Goal: Information Seeking & Learning: Learn about a topic

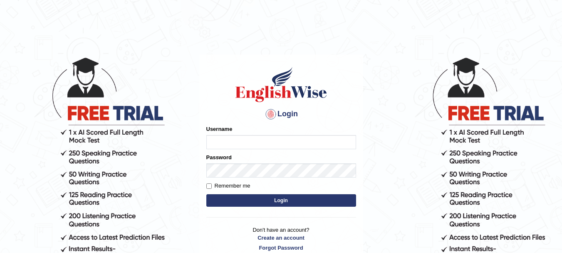
type input "anishakhatun_parramatta"
click at [264, 199] on button "Login" at bounding box center [281, 200] width 150 height 12
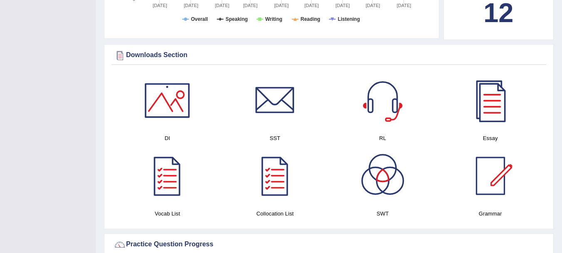
scroll to position [424, 0]
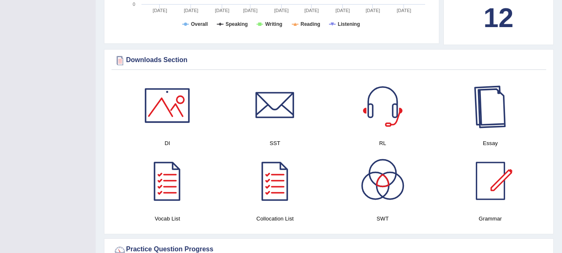
click at [495, 102] on div at bounding box center [490, 105] width 58 height 58
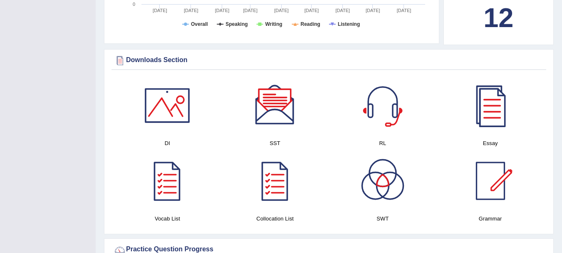
click at [153, 98] on div at bounding box center [167, 105] width 58 height 58
click at [278, 109] on div at bounding box center [275, 105] width 58 height 58
click at [370, 94] on div at bounding box center [383, 105] width 58 height 58
click at [172, 186] on div at bounding box center [167, 180] width 58 height 58
click at [270, 189] on div at bounding box center [275, 180] width 58 height 58
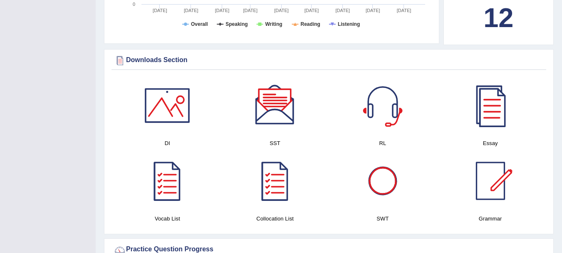
click at [376, 178] on div at bounding box center [383, 180] width 58 height 58
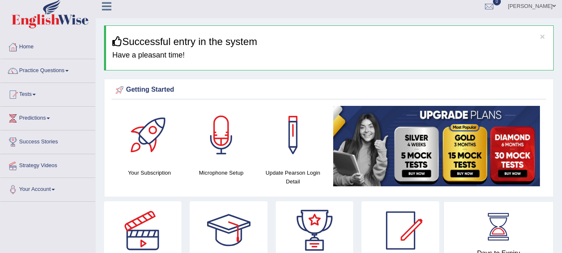
scroll to position [0, 0]
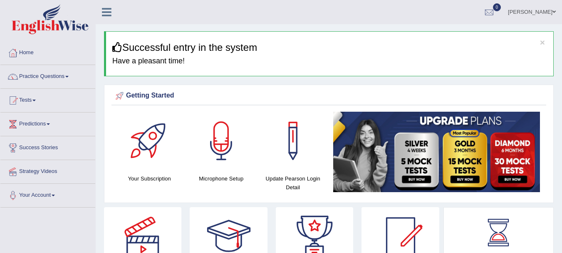
click at [163, 42] on h3 "Successful entry in the system" at bounding box center [329, 47] width 435 height 11
click at [496, 11] on div at bounding box center [489, 12] width 12 height 12
click at [545, 11] on link "[PERSON_NAME]" at bounding box center [532, 11] width 60 height 22
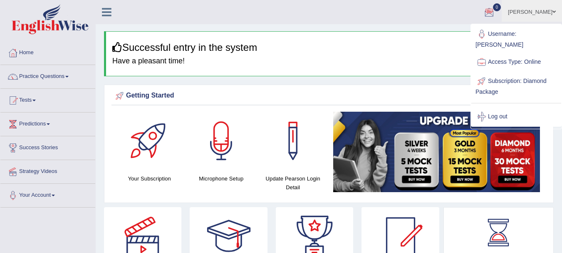
click at [528, 10] on link "[PERSON_NAME]" at bounding box center [532, 11] width 60 height 22
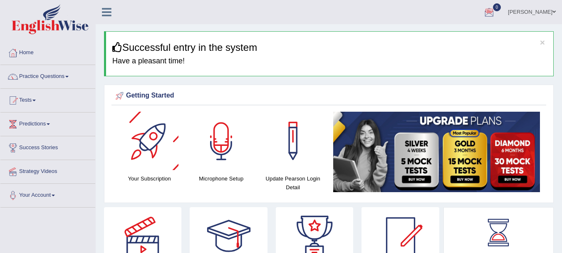
click at [153, 138] on div at bounding box center [149, 141] width 58 height 58
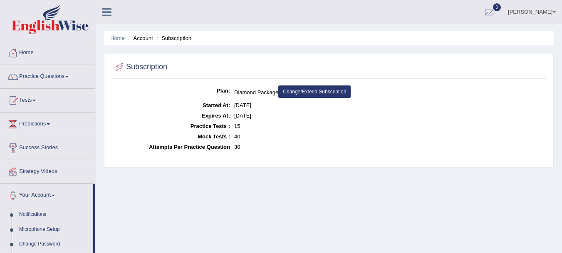
click at [43, 52] on link "Home" at bounding box center [47, 51] width 95 height 21
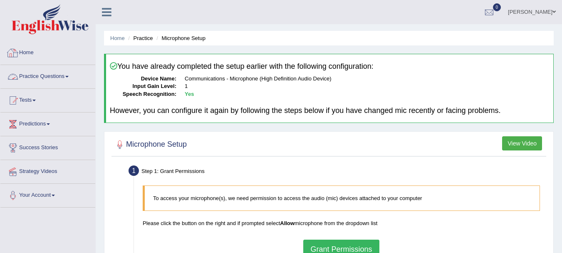
click at [35, 56] on link "Home" at bounding box center [47, 51] width 95 height 21
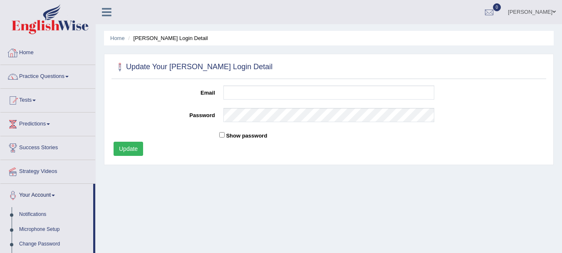
click at [49, 51] on link "Home" at bounding box center [47, 51] width 95 height 21
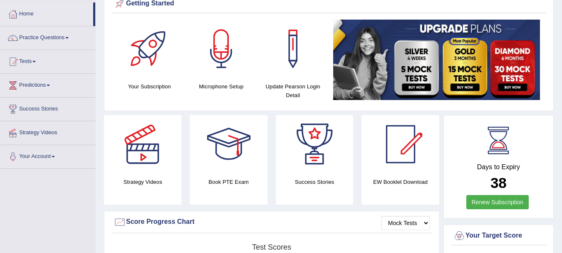
scroll to position [77, 0]
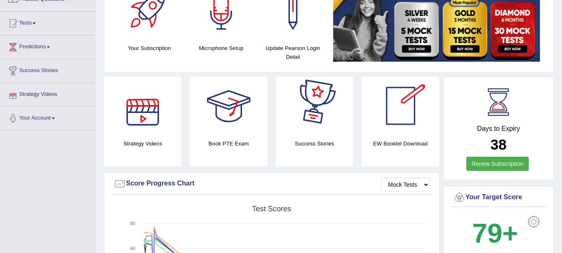
click at [135, 107] on div at bounding box center [143, 106] width 58 height 58
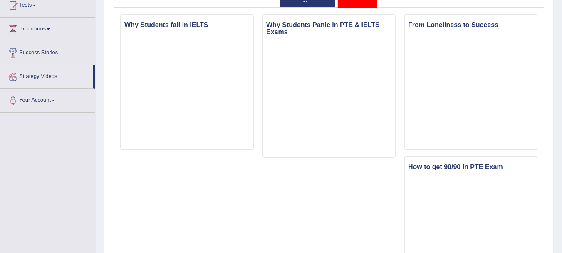
scroll to position [249, 0]
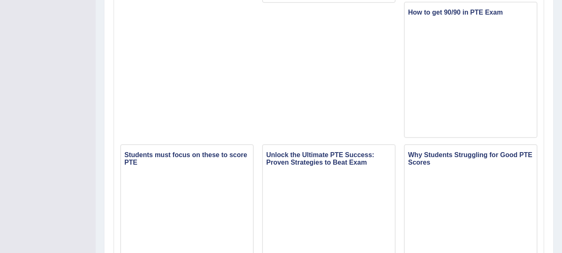
click at [555, 87] on div "Home Strategy Videos and Podcasts Strategy Videos and Podcasts Strategy Videos …" at bounding box center [329, 245] width 466 height 989
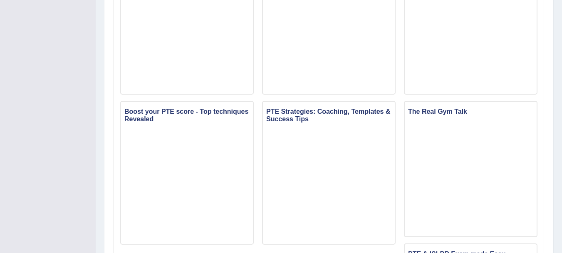
scroll to position [0, 0]
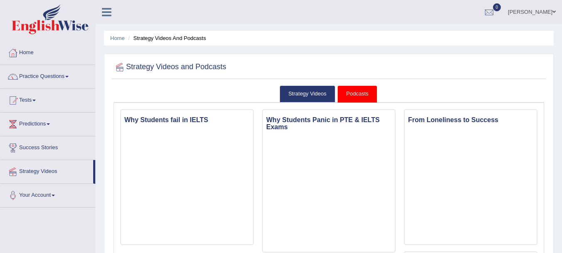
drag, startPoint x: 235, startPoint y: 283, endPoint x: 361, endPoint y: 131, distance: 197.7
click at [361, 131] on h3 "Why Students Panic in PTE & IELTS Exams" at bounding box center [329, 123] width 132 height 19
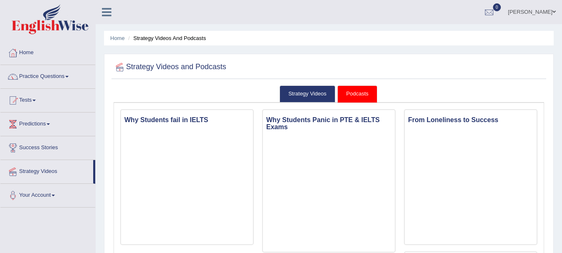
click at [361, 131] on h3 "Why Students Panic in PTE & IELTS Exams" at bounding box center [329, 123] width 132 height 19
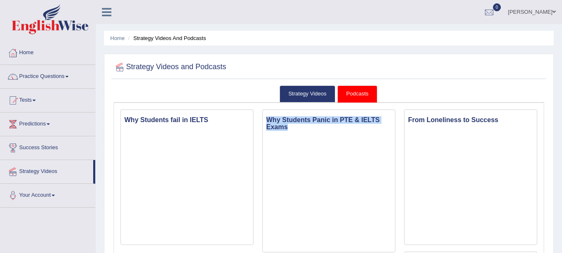
click at [361, 131] on h3 "Why Students Panic in PTE & IELTS Exams" at bounding box center [329, 123] width 132 height 19
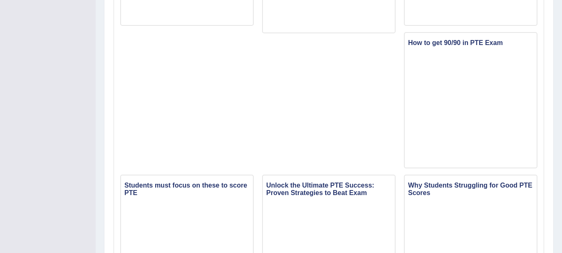
scroll to position [442, 0]
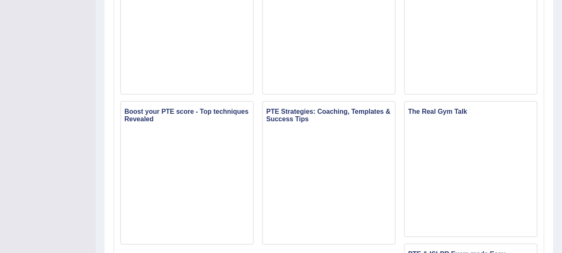
click at [561, 186] on div "Home Strategy Videos and Podcasts Strategy Videos and Podcasts Strategy Videos …" at bounding box center [329, 52] width 466 height 989
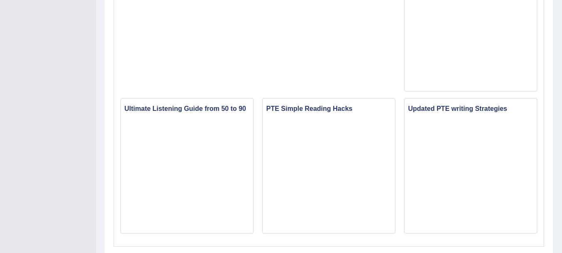
scroll to position [741, 0]
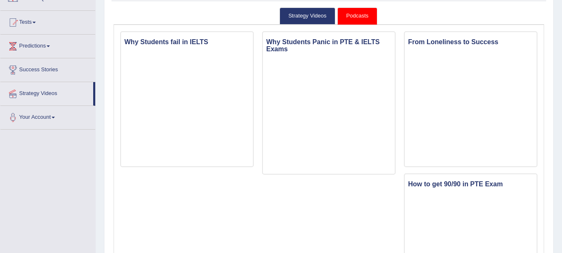
scroll to position [0, 0]
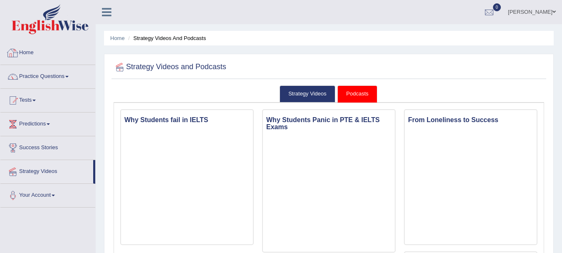
click at [43, 53] on link "Home" at bounding box center [47, 51] width 95 height 21
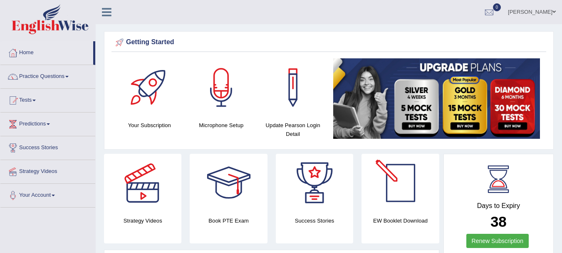
click at [389, 198] on div at bounding box center [401, 183] width 58 height 58
click at [410, 183] on div at bounding box center [401, 183] width 58 height 58
click at [401, 189] on div at bounding box center [401, 183] width 58 height 58
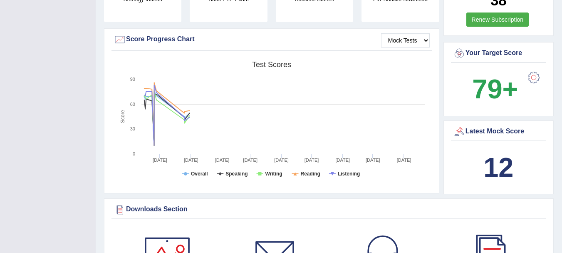
click at [125, 31] on div "Mock Tests Score Progress Chart Created with Highcharts 7.1.2 Score Test scores…" at bounding box center [271, 110] width 335 height 165
click at [489, 84] on b "79+" at bounding box center [495, 89] width 46 height 30
click at [534, 72] on div at bounding box center [533, 77] width 17 height 17
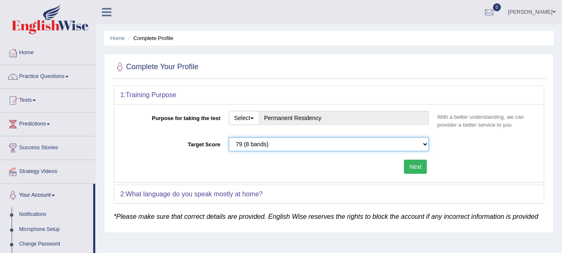
click at [378, 144] on select "Please select the correct value 50 (6 bands) 58 (6.5 bands) 65 (7 bands) 79 (8 …" at bounding box center [329, 144] width 201 height 14
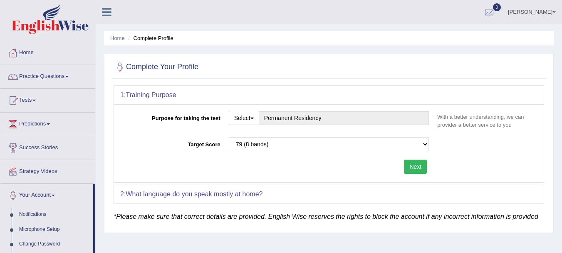
click at [416, 35] on ul "Home Complete Profile" at bounding box center [329, 38] width 450 height 15
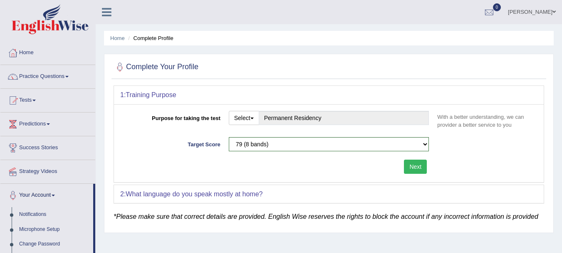
click at [40, 51] on link "Home" at bounding box center [47, 51] width 95 height 21
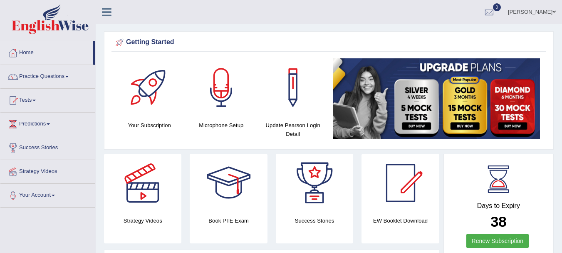
click at [293, 6] on ul "[PERSON_NAME] Toggle navigation Username: anishakhatun_parramatta Access Type: …" at bounding box center [398, 12] width 327 height 24
click at [347, 39] on div "Getting Started" at bounding box center [329, 42] width 431 height 12
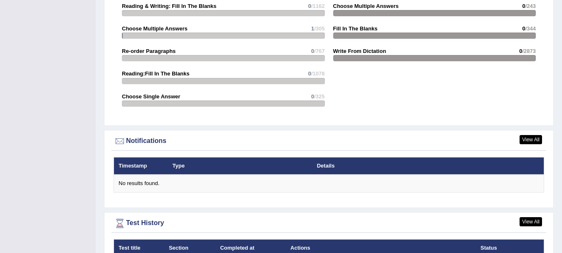
scroll to position [1105, 0]
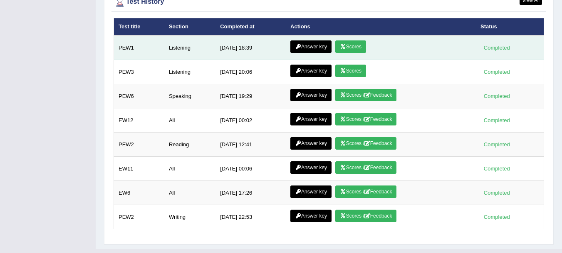
click at [305, 47] on link "Answer key" at bounding box center [310, 46] width 41 height 12
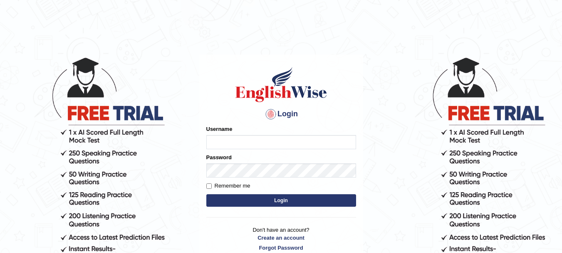
type input "anishakhatun_parramatta"
click at [346, 196] on button "Login" at bounding box center [281, 200] width 150 height 12
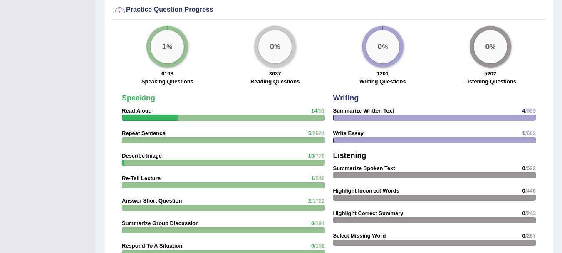
scroll to position [442, 0]
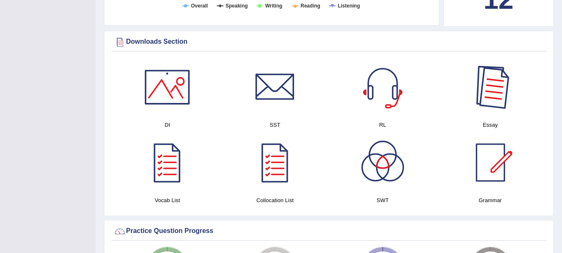
click at [469, 69] on div at bounding box center [490, 87] width 58 height 58
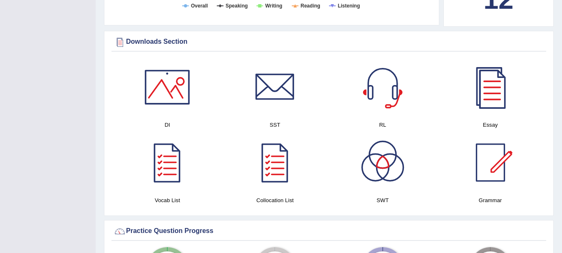
click at [290, 83] on div at bounding box center [275, 87] width 58 height 58
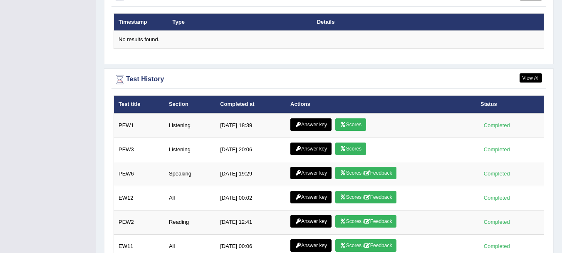
scroll to position [1105, 0]
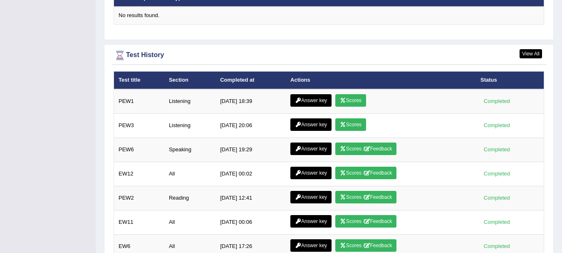
click at [358, 74] on th "Actions" at bounding box center [381, 79] width 190 height 17
click at [264, 61] on div "Test History" at bounding box center [329, 55] width 431 height 12
drag, startPoint x: 325, startPoint y: 58, endPoint x: 333, endPoint y: 63, distance: 9.7
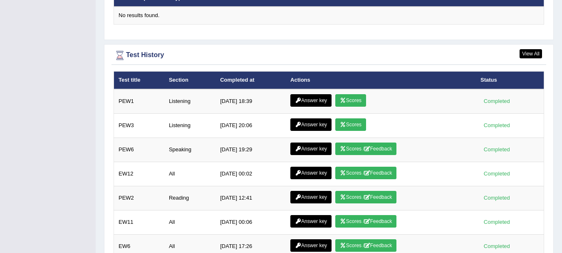
click at [329, 61] on div "Test History" at bounding box center [329, 55] width 431 height 12
click at [333, 63] on div "View All Test History" at bounding box center [329, 57] width 435 height 16
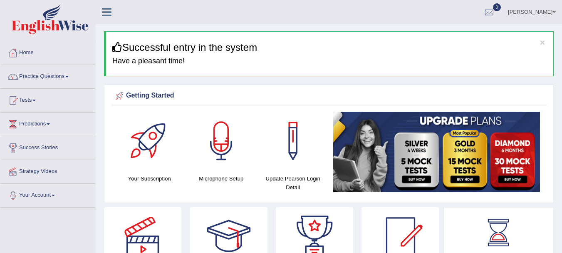
scroll to position [221, 0]
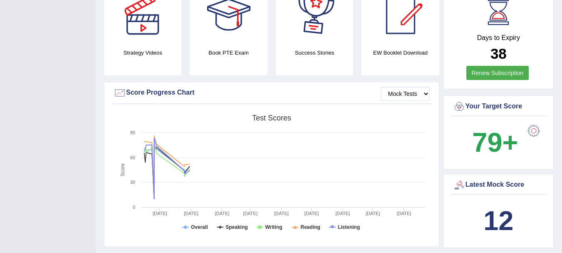
click at [305, 36] on div at bounding box center [314, 15] width 58 height 58
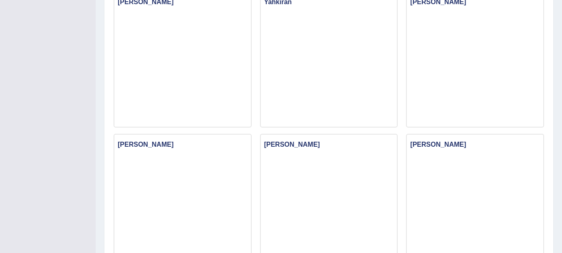
scroll to position [860, 0]
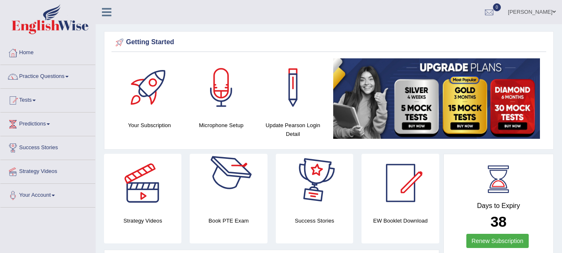
click at [237, 196] on div at bounding box center [229, 183] width 58 height 58
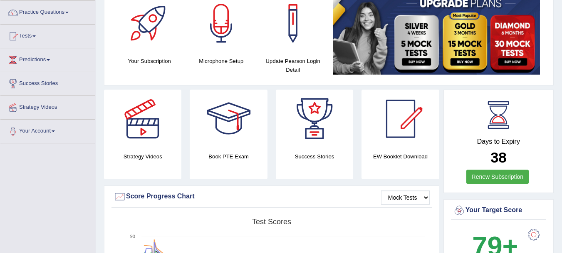
scroll to position [79, 0]
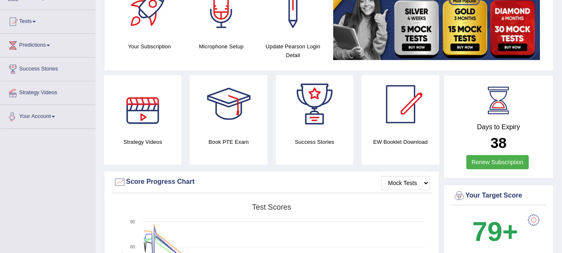
click at [59, 116] on link "Your Account" at bounding box center [47, 115] width 95 height 21
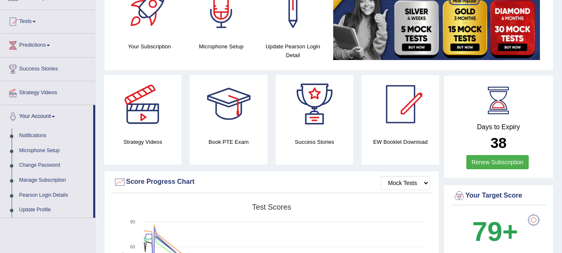
click at [59, 116] on link "Your Account" at bounding box center [46, 115] width 93 height 21
click at [59, 116] on link "Your Account" at bounding box center [47, 115] width 95 height 21
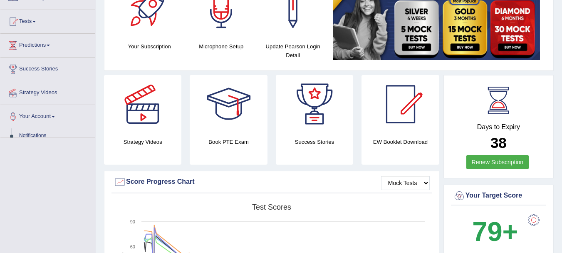
click at [59, 116] on link "Your Account" at bounding box center [47, 115] width 95 height 21
click at [59, 116] on link "Your Account" at bounding box center [46, 115] width 93 height 21
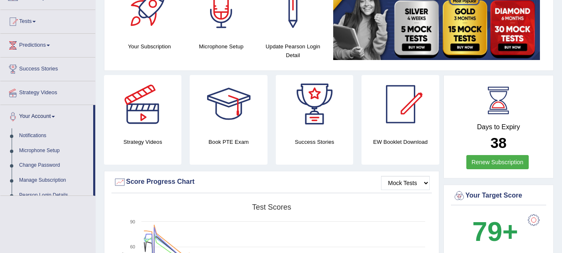
click at [59, 116] on link "Your Account" at bounding box center [46, 115] width 93 height 21
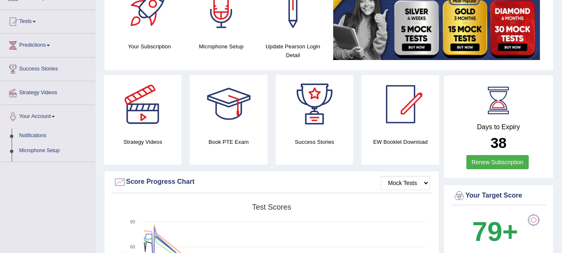
click at [59, 116] on link "Your Account" at bounding box center [47, 115] width 95 height 21
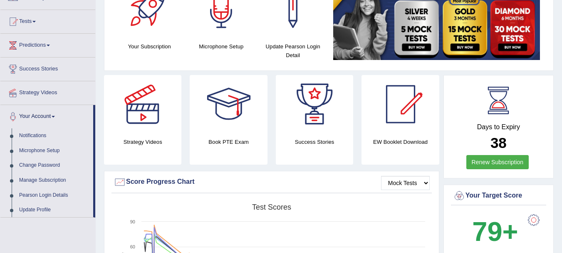
click at [59, 116] on link "Your Account" at bounding box center [46, 115] width 93 height 21
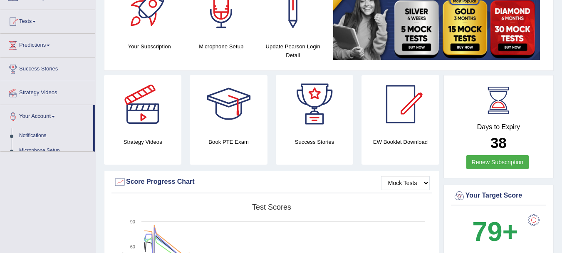
click at [59, 116] on link "Your Account" at bounding box center [46, 115] width 93 height 21
click at [59, 116] on link "Your Account" at bounding box center [47, 115] width 95 height 21
click at [59, 116] on link "Your Account" at bounding box center [46, 115] width 93 height 21
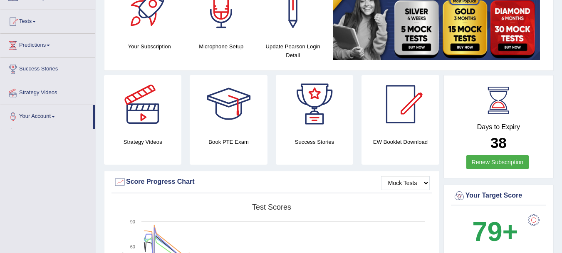
click at [59, 116] on link "Your Account" at bounding box center [46, 115] width 93 height 21
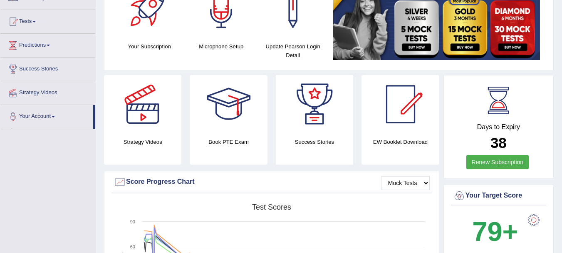
click at [59, 116] on link "Your Account" at bounding box center [46, 115] width 93 height 21
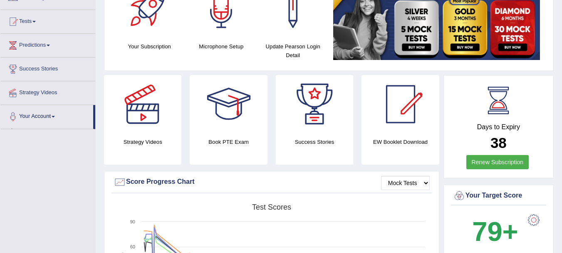
click at [59, 116] on link "Your Account" at bounding box center [46, 115] width 93 height 21
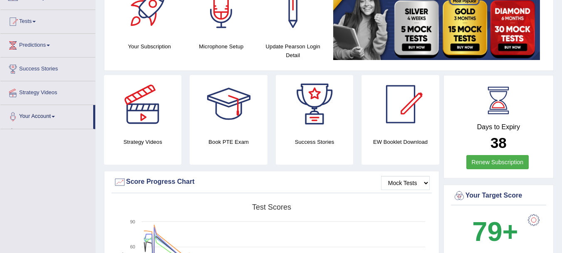
click at [59, 116] on link "Your Account" at bounding box center [46, 115] width 93 height 21
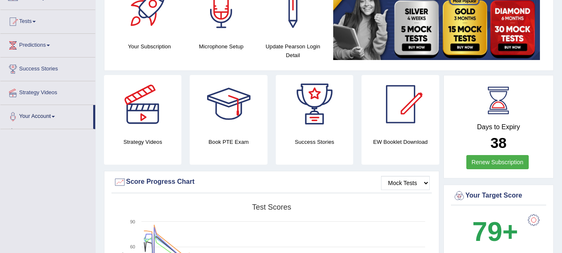
click at [59, 116] on link "Your Account" at bounding box center [46, 115] width 93 height 21
click at [59, 116] on link "Your Account" at bounding box center [47, 115] width 95 height 21
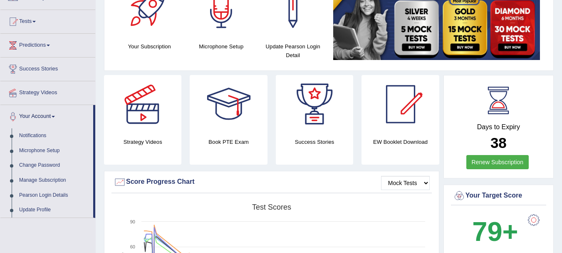
click at [59, 116] on link "Your Account" at bounding box center [46, 115] width 93 height 21
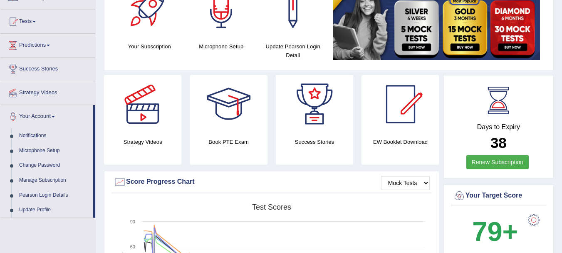
click at [59, 116] on link "Your Account" at bounding box center [46, 115] width 93 height 21
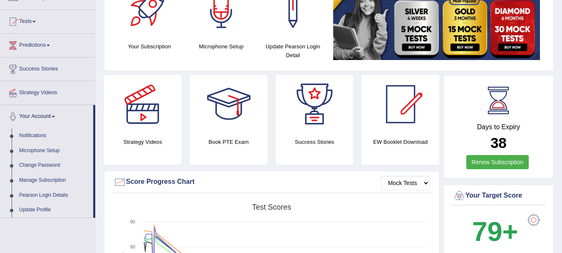
click at [59, 116] on link "Your Account" at bounding box center [46, 115] width 93 height 21
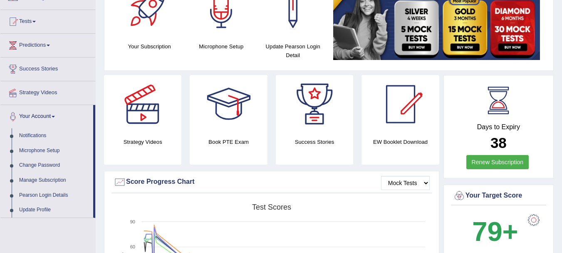
click at [59, 116] on link "Your Account" at bounding box center [46, 115] width 93 height 21
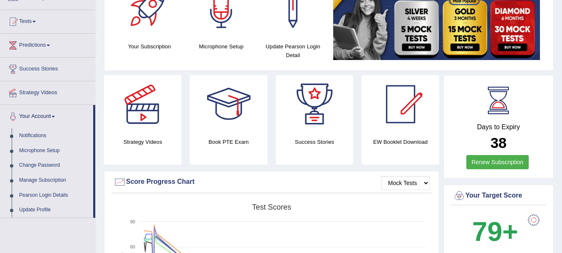
click at [59, 116] on link "Your Account" at bounding box center [46, 115] width 93 height 21
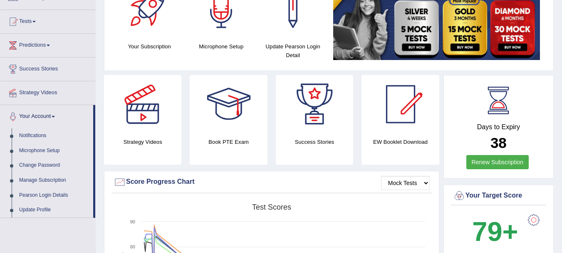
click at [59, 116] on link "Your Account" at bounding box center [46, 115] width 93 height 21
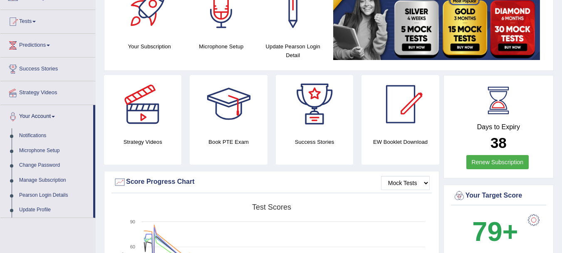
click at [59, 116] on link "Your Account" at bounding box center [46, 115] width 93 height 21
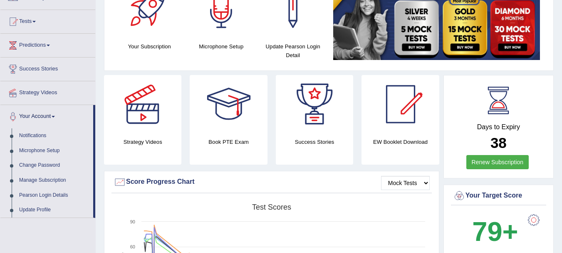
click at [59, 116] on link "Your Account" at bounding box center [46, 115] width 93 height 21
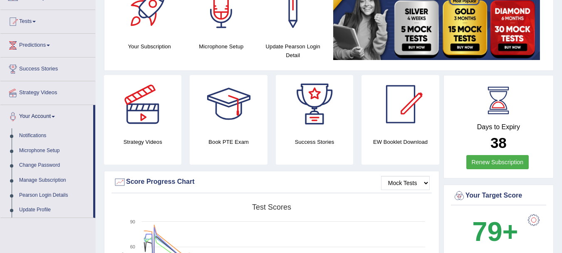
click at [59, 116] on link "Your Account" at bounding box center [46, 115] width 93 height 21
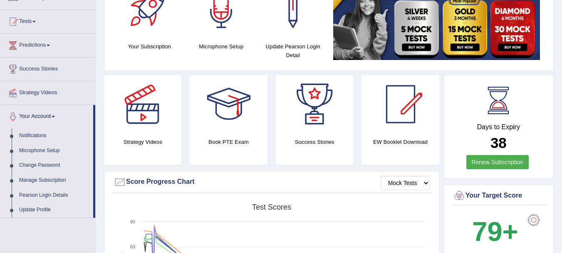
click at [59, 116] on link "Your Account" at bounding box center [46, 115] width 93 height 21
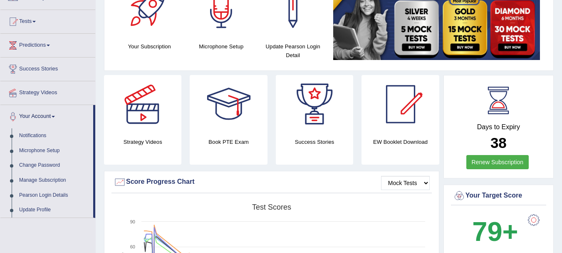
click at [59, 116] on link "Your Account" at bounding box center [46, 115] width 93 height 21
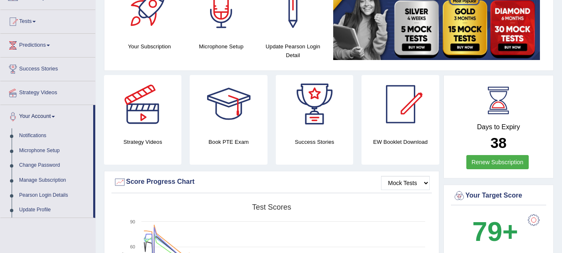
click at [59, 116] on link "Your Account" at bounding box center [46, 115] width 93 height 21
click at [59, 116] on link "Your Account" at bounding box center [47, 115] width 95 height 21
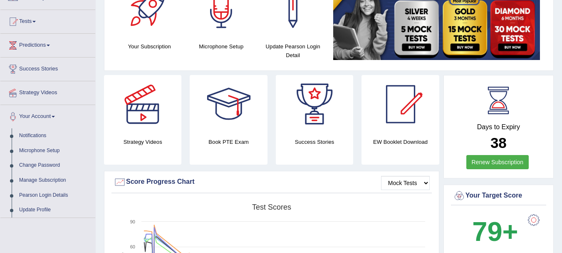
click at [59, 116] on link "Your Account" at bounding box center [47, 115] width 95 height 21
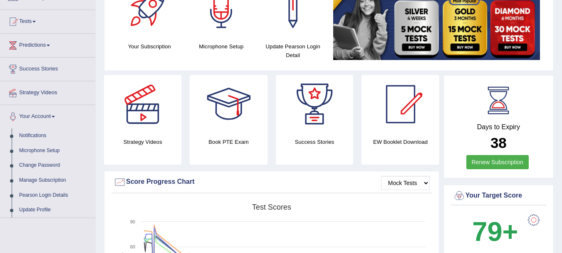
click at [59, 116] on link "Your Account" at bounding box center [47, 115] width 95 height 21
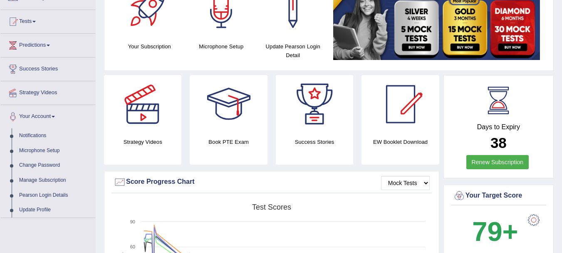
click at [59, 116] on link "Your Account" at bounding box center [47, 115] width 95 height 21
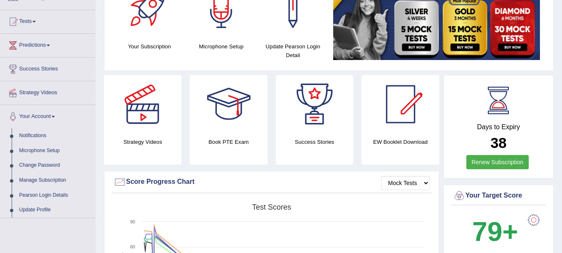
click at [59, 116] on link "Your Account" at bounding box center [47, 115] width 95 height 21
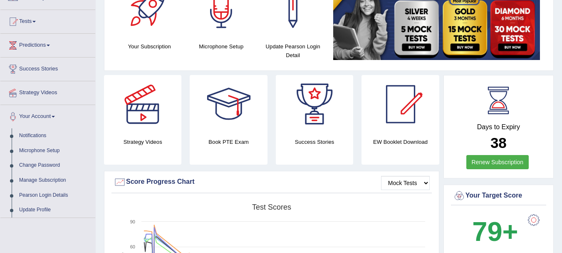
click at [59, 116] on link "Your Account" at bounding box center [47, 115] width 95 height 21
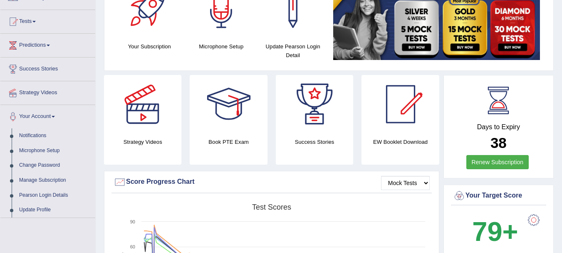
click at [59, 116] on link "Your Account" at bounding box center [47, 115] width 95 height 21
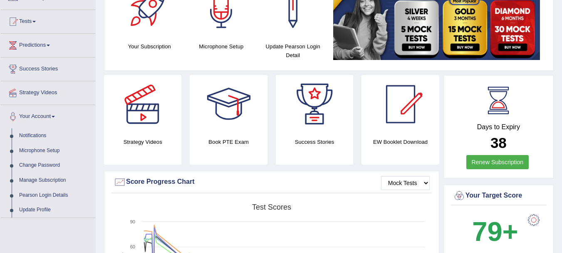
click at [59, 116] on link "Your Account" at bounding box center [47, 115] width 95 height 21
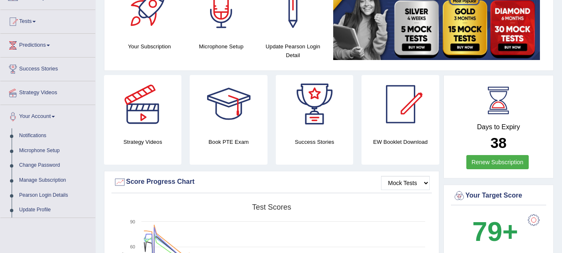
click at [59, 116] on link "Your Account" at bounding box center [47, 115] width 95 height 21
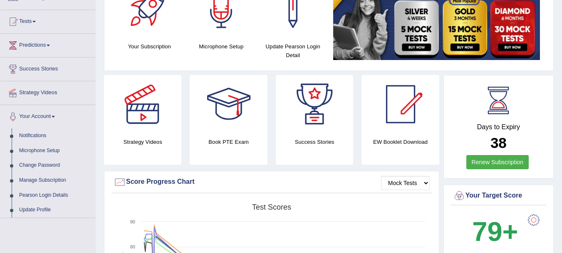
click at [59, 116] on link "Your Account" at bounding box center [47, 115] width 95 height 21
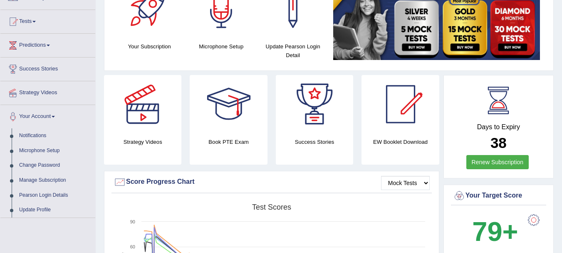
click at [59, 116] on link "Your Account" at bounding box center [47, 115] width 95 height 21
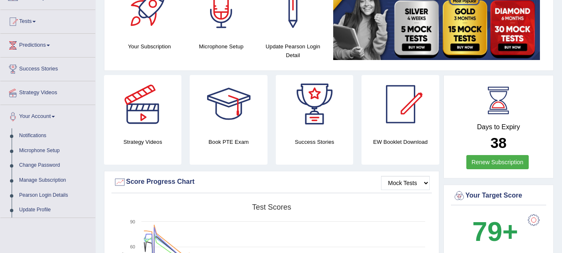
click at [59, 116] on link "Your Account" at bounding box center [47, 115] width 95 height 21
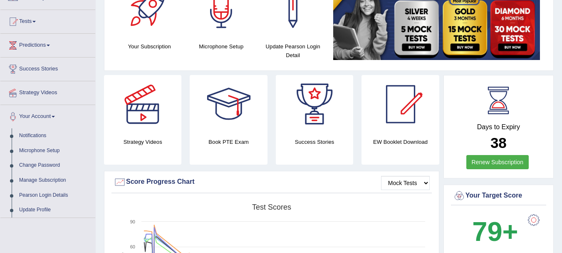
click at [59, 116] on link "Your Account" at bounding box center [47, 115] width 95 height 21
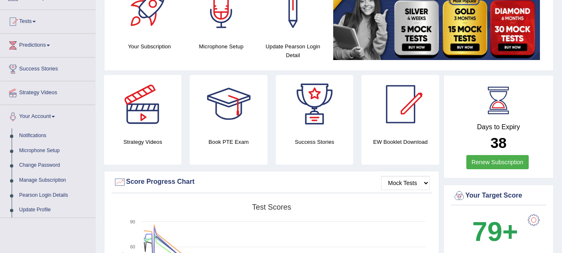
click at [59, 116] on link "Your Account" at bounding box center [47, 115] width 95 height 21
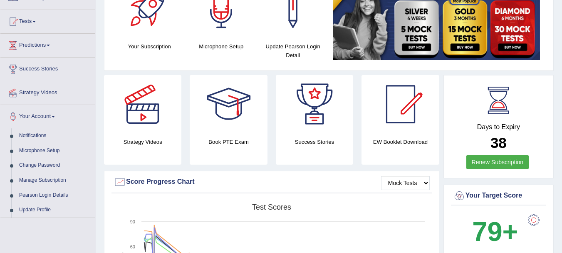
click at [59, 116] on link "Your Account" at bounding box center [47, 115] width 95 height 21
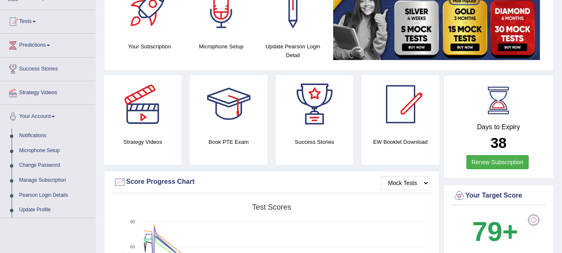
click at [59, 116] on link "Your Account" at bounding box center [47, 115] width 95 height 21
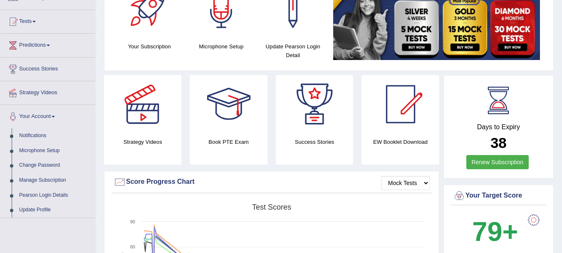
click at [59, 116] on link "Your Account" at bounding box center [47, 115] width 95 height 21
click at [59, 116] on link "Your Account" at bounding box center [46, 115] width 93 height 21
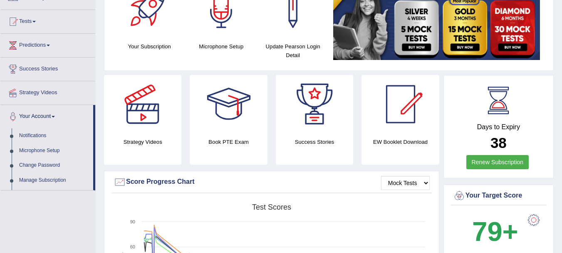
click at [59, 116] on link "Your Account" at bounding box center [46, 115] width 93 height 21
click at [59, 116] on link "Your Account" at bounding box center [47, 115] width 95 height 21
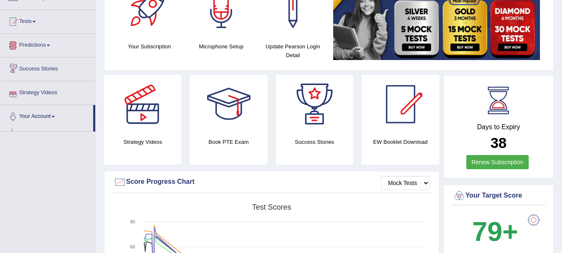
click at [58, 47] on link "Predictions" at bounding box center [47, 44] width 95 height 21
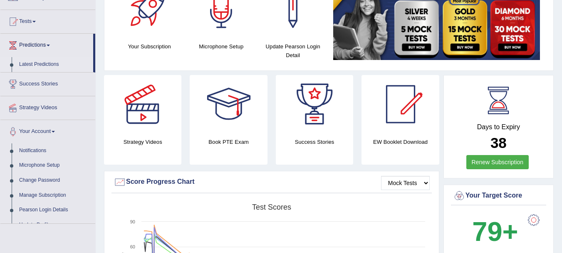
click at [45, 62] on link "Latest Predictions" at bounding box center [54, 64] width 78 height 15
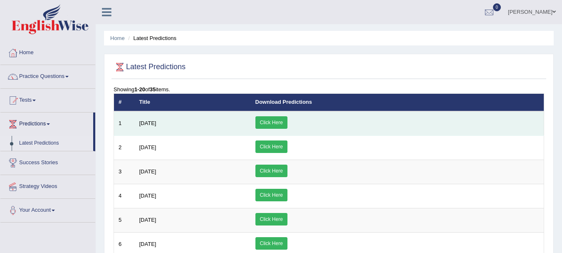
click at [287, 123] on link "Click Here" at bounding box center [271, 122] width 32 height 12
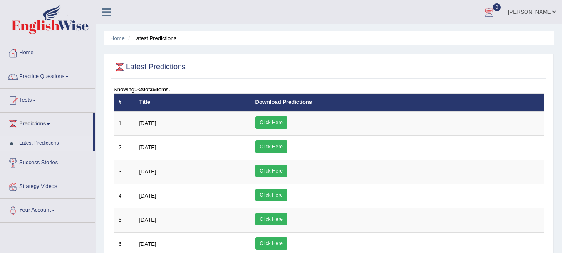
click at [533, 12] on link "[PERSON_NAME]" at bounding box center [532, 11] width 60 height 22
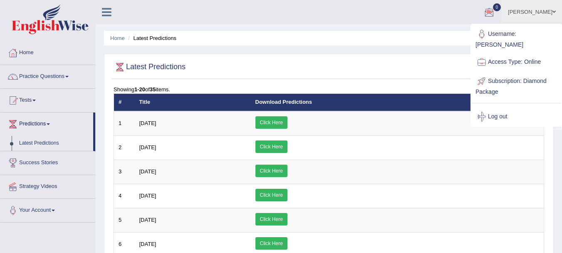
click at [368, 6] on ul "[PERSON_NAME] Toggle navigation Username: anishakhatun_parramatta Access Type: …" at bounding box center [398, 12] width 327 height 24
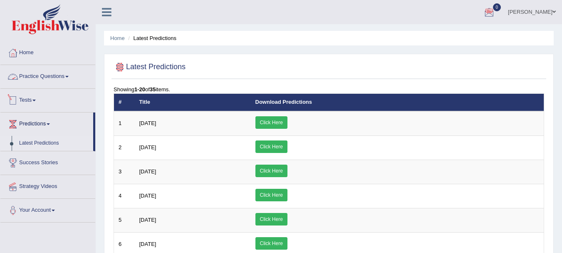
click at [55, 96] on link "Tests" at bounding box center [47, 99] width 95 height 21
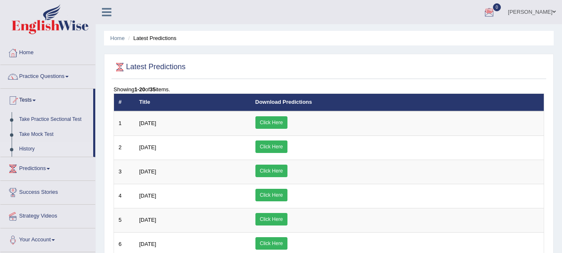
click at [34, 149] on link "History" at bounding box center [54, 148] width 78 height 15
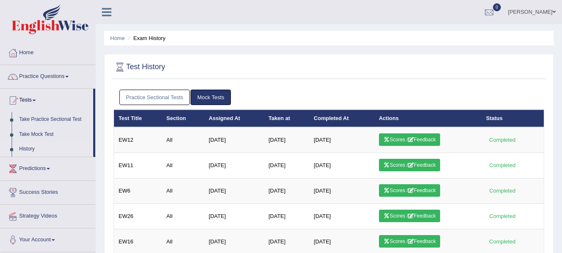
click at [34, 149] on link "History" at bounding box center [54, 148] width 78 height 15
